Goal: Task Accomplishment & Management: Use online tool/utility

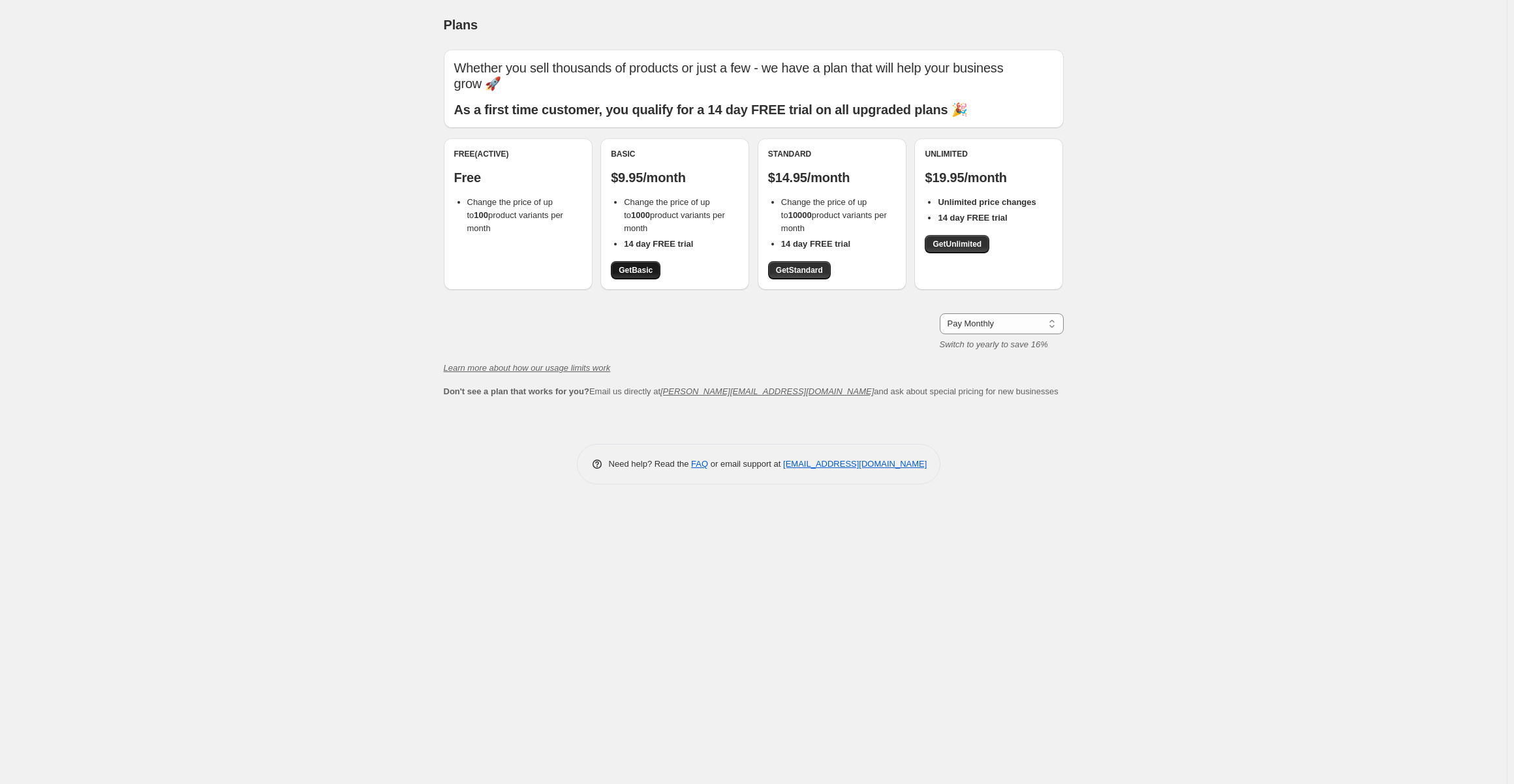
click at [636, 265] on link "Get Basic" at bounding box center [636, 269] width 50 height 18
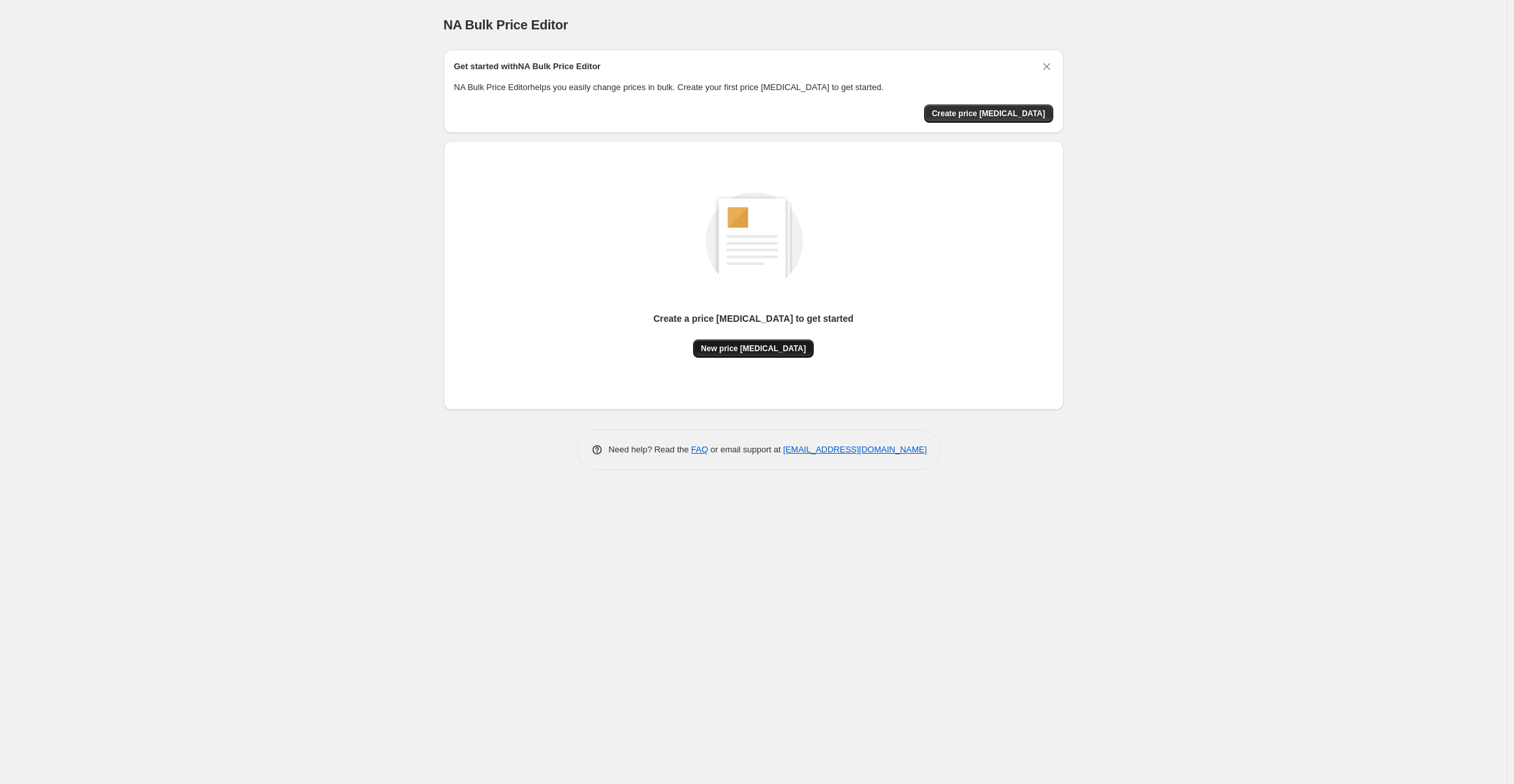
click at [776, 348] on span "New price [MEDICAL_DATA]" at bounding box center [754, 348] width 105 height 11
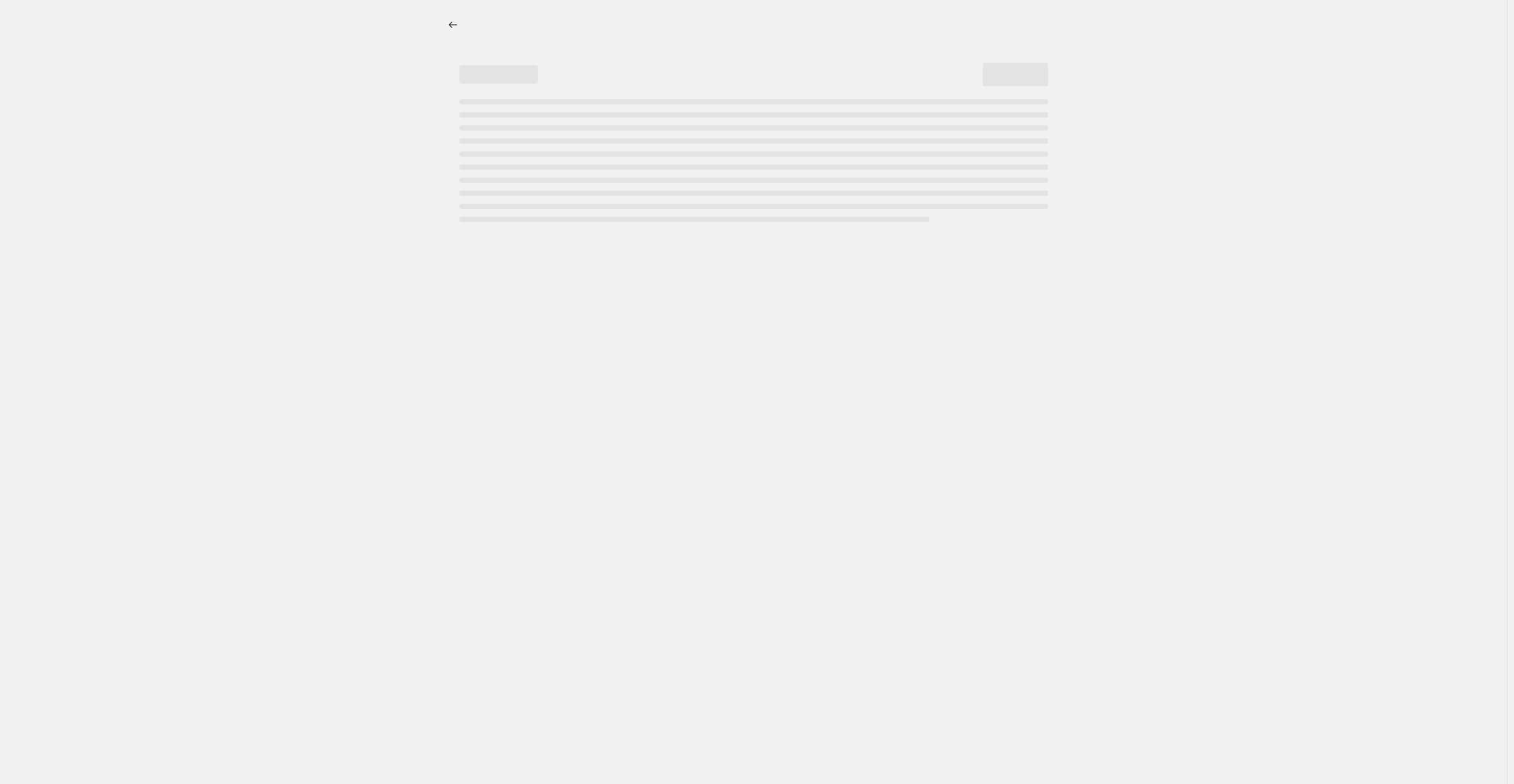
select select "percentage"
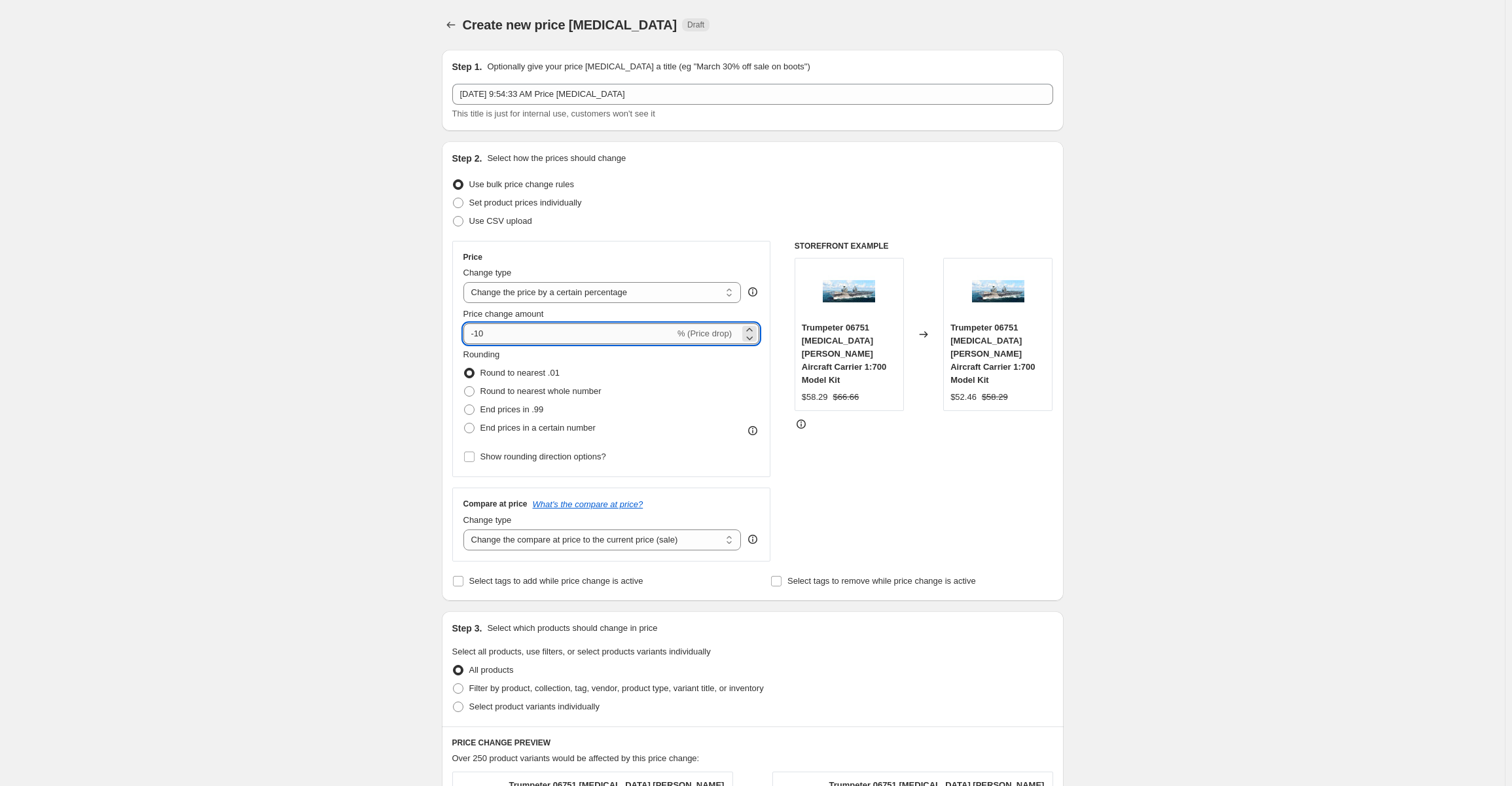
click at [508, 341] on input "-10" at bounding box center [569, 334] width 212 height 21
drag, startPoint x: 508, startPoint y: 336, endPoint x: 462, endPoint y: 336, distance: 46.0
click at [462, 336] on div "Price Change type Change the price to a certain amount Change the price by a ce…" at bounding box center [611, 358] width 319 height 236
type input "-80"
click at [278, 400] on div "Create new price change job. This page is ready Create new price change job Dra…" at bounding box center [752, 664] width 1504 height 1329
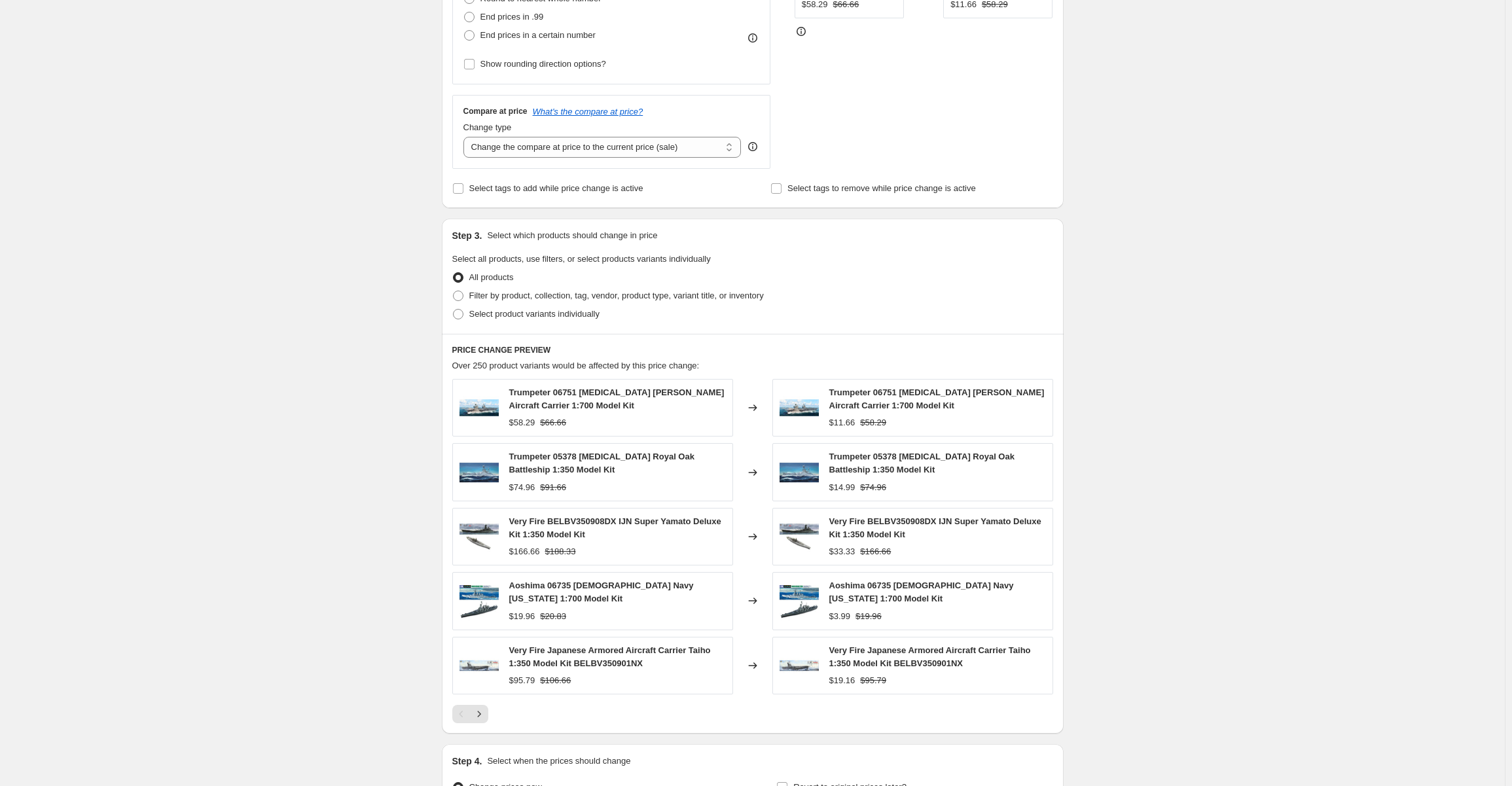
scroll to position [535, 0]
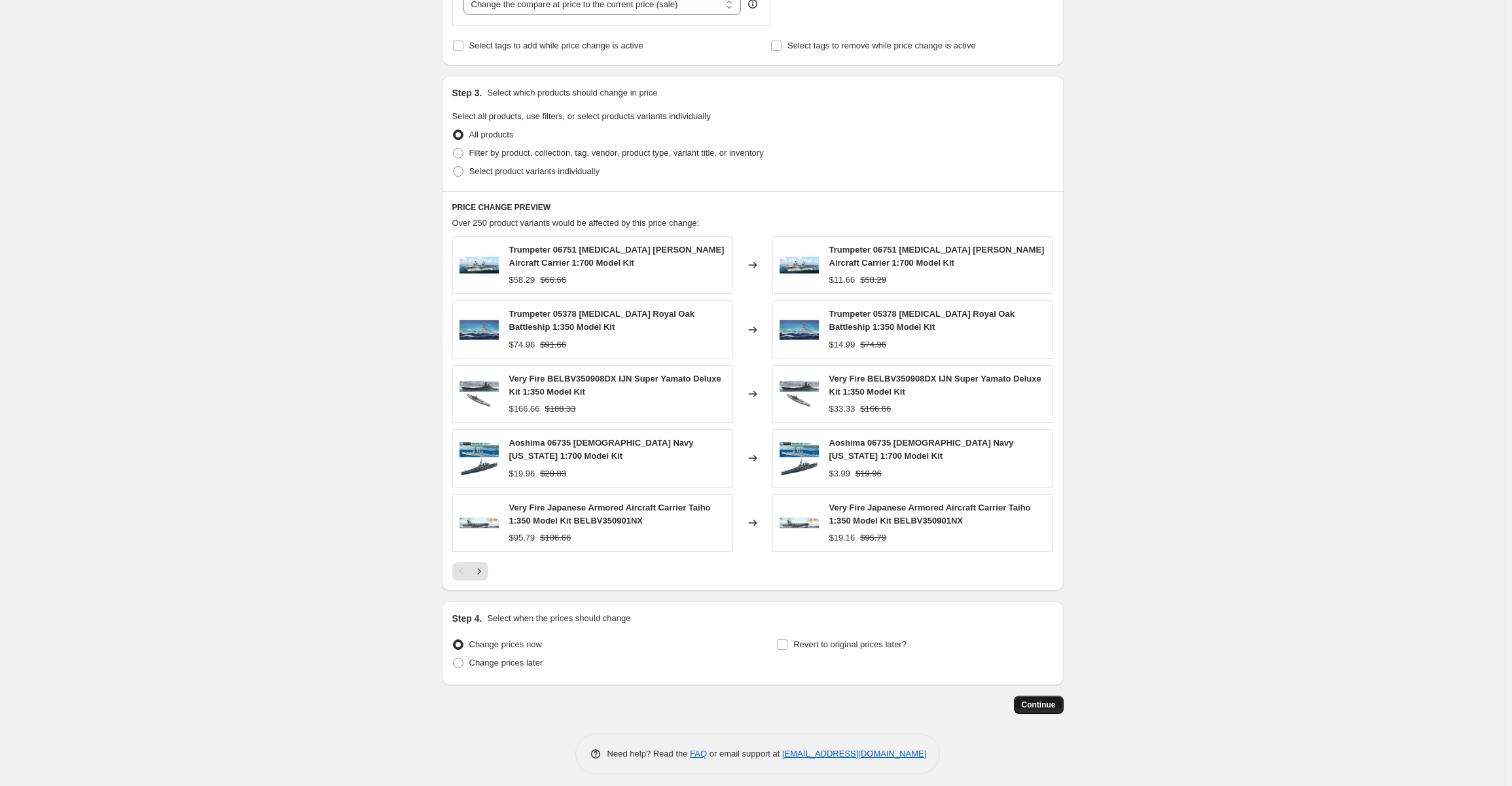
click at [1038, 700] on span "Continue" at bounding box center [1039, 705] width 34 height 11
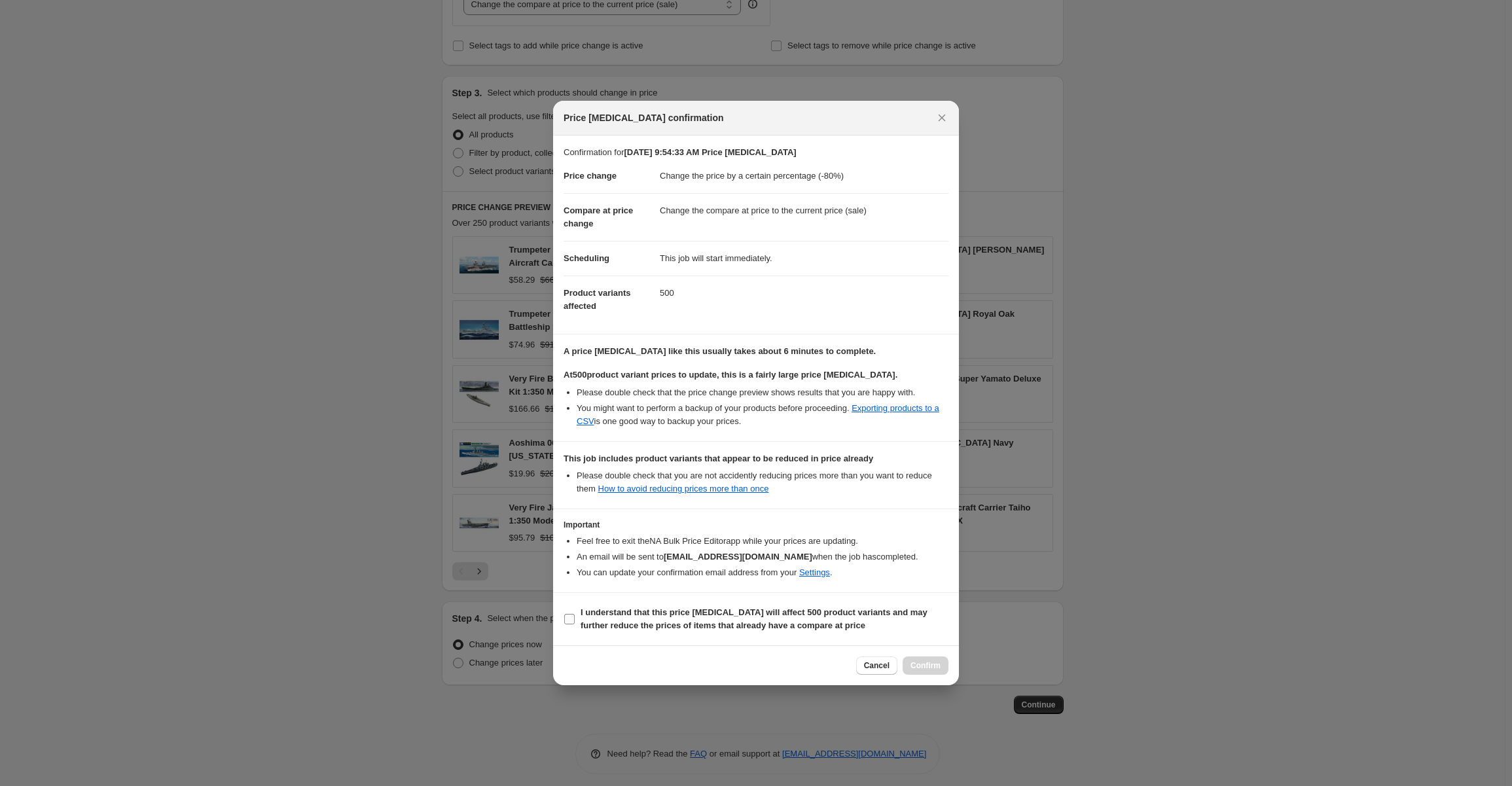
click at [575, 618] on span ":r20:" at bounding box center [569, 618] width 11 height 11
click at [575, 618] on input "I understand that this price change job will affect 500 product variants and ma…" at bounding box center [569, 618] width 11 height 11
checkbox input "true"
click at [928, 661] on span "Confirm" at bounding box center [925, 665] width 30 height 11
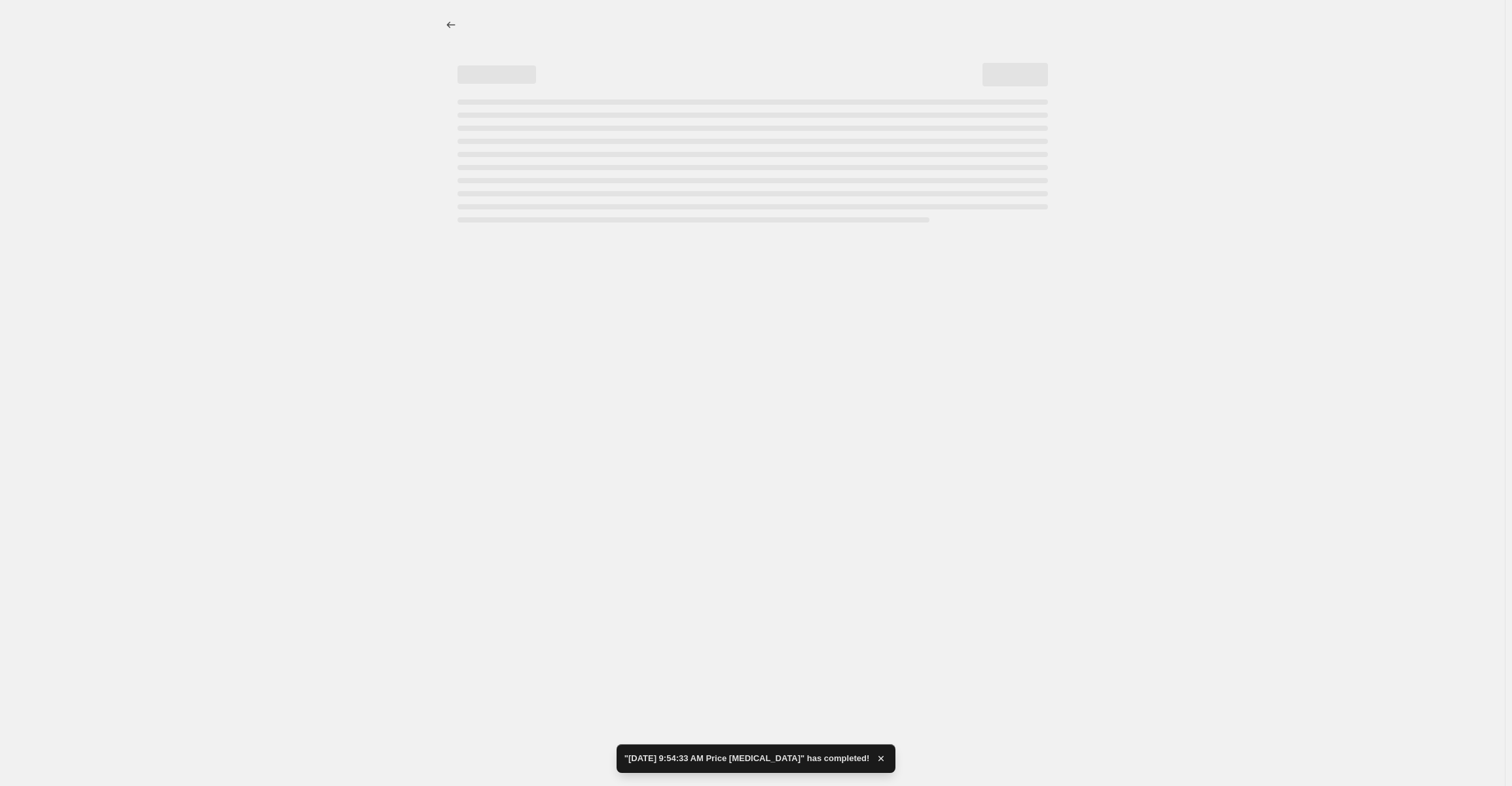
select select "percentage"
